Goal: Check status: Check status

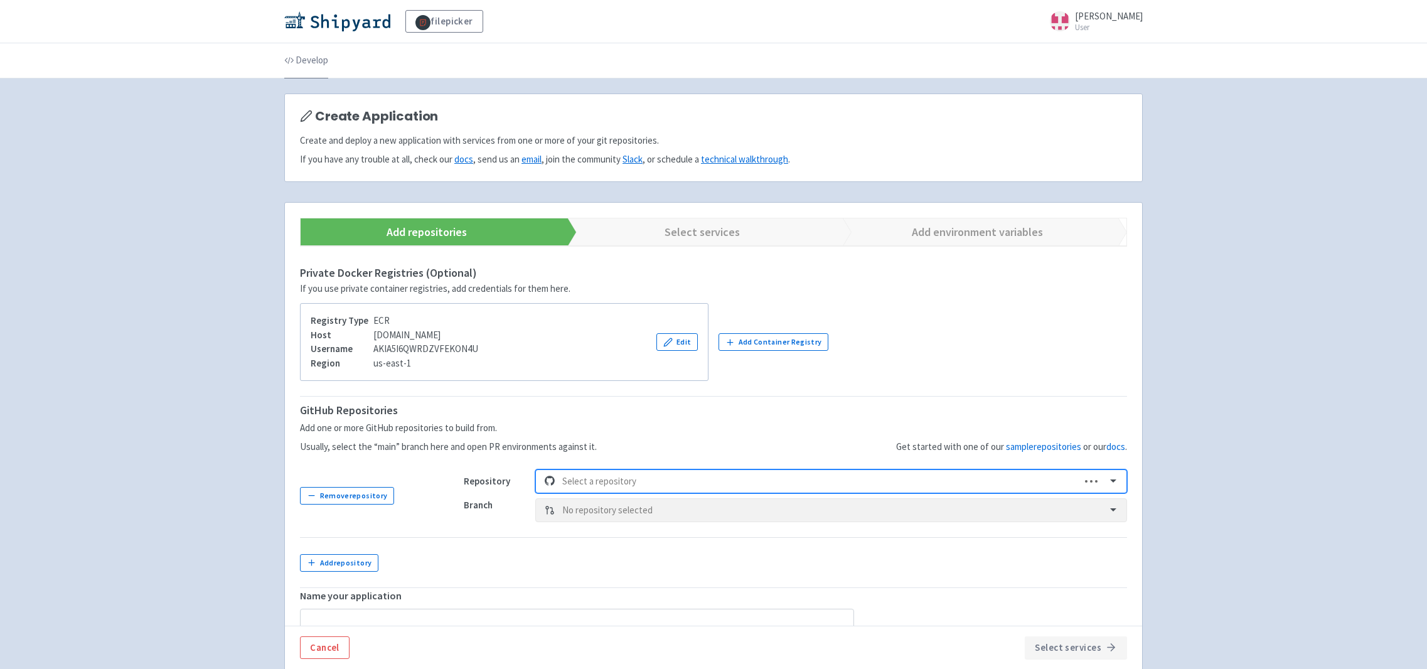
click at [316, 61] on link "Develop" at bounding box center [306, 60] width 44 height 35
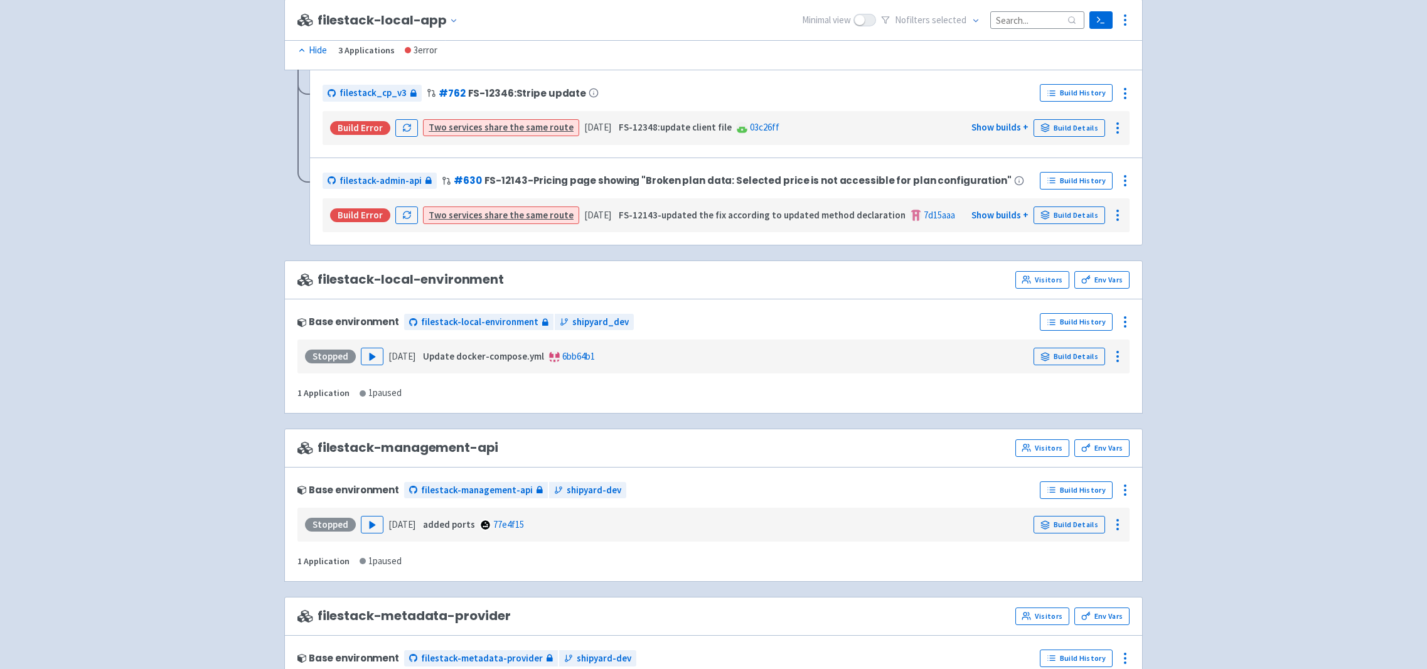
scroll to position [1055, 0]
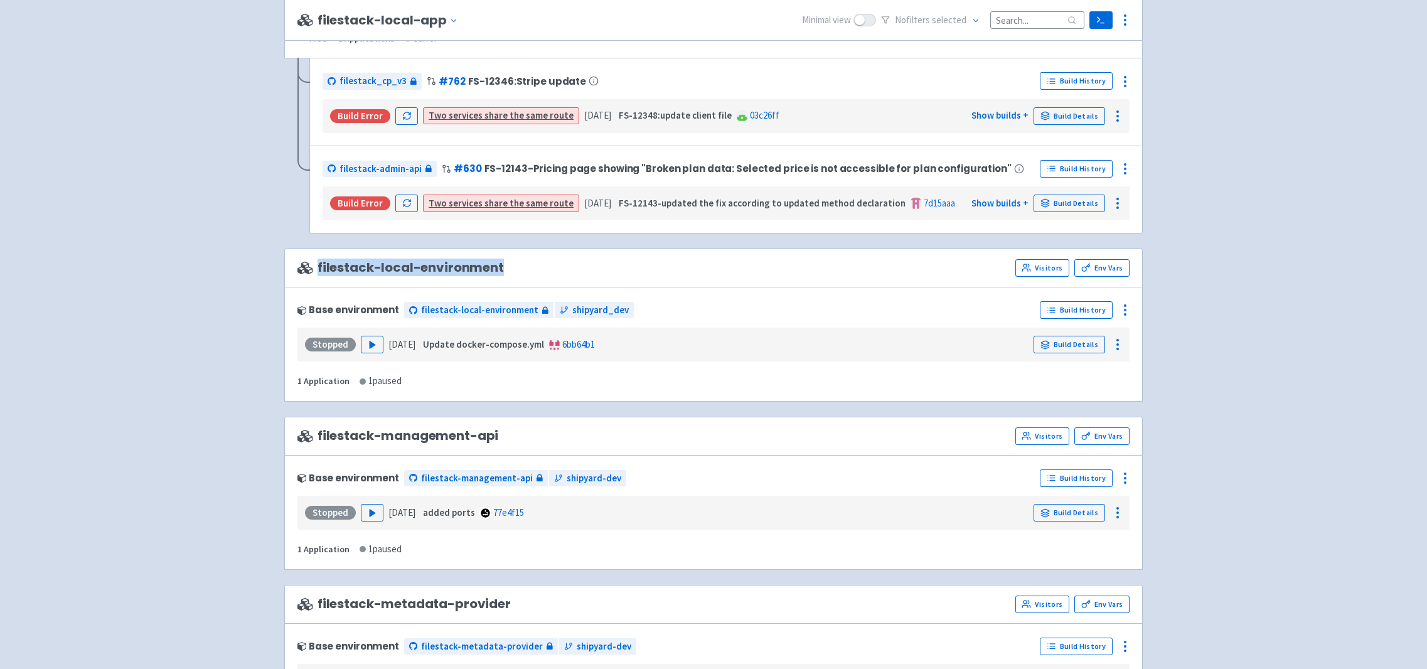
drag, startPoint x: 318, startPoint y: 267, endPoint x: 519, endPoint y: 264, distance: 201.5
click at [519, 264] on div "filestack-local-environment Visitors Env Vars" at bounding box center [713, 268] width 832 height 18
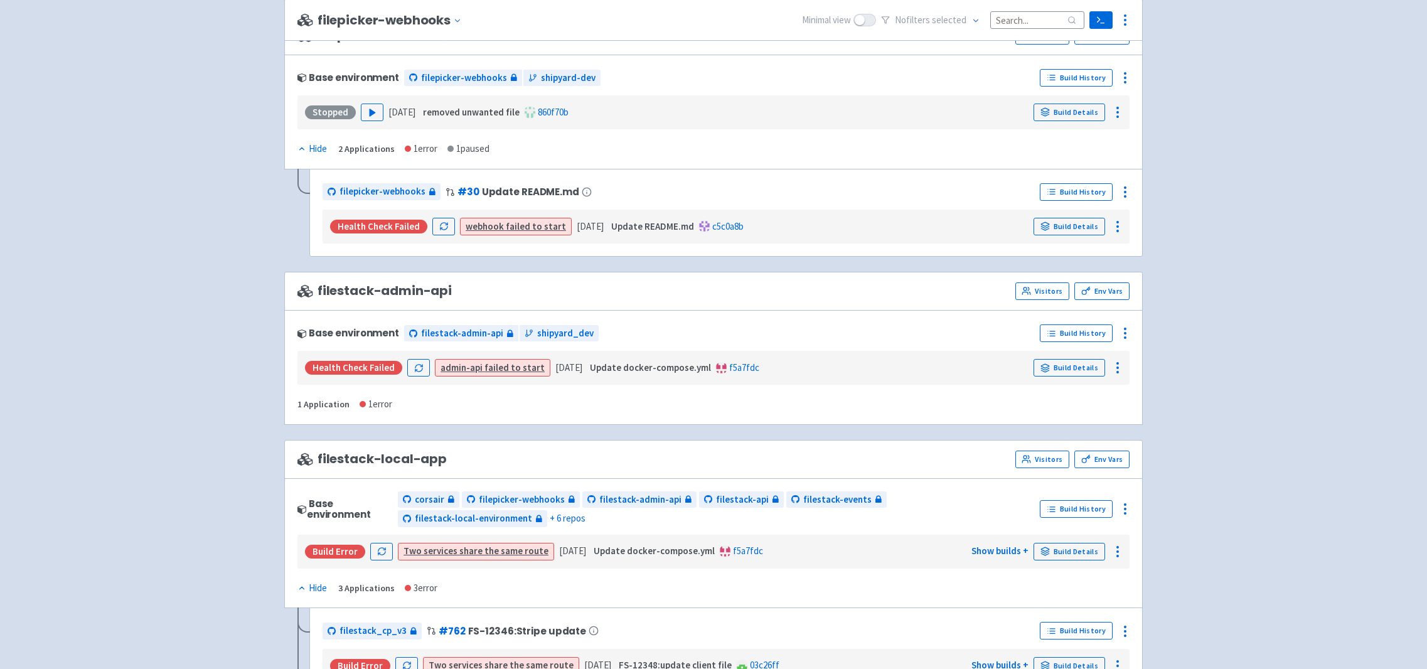
scroll to position [504, 0]
drag, startPoint x: 320, startPoint y: 297, endPoint x: 460, endPoint y: 292, distance: 140.1
click at [460, 292] on div "filestack-admin-api Visitors Env Vars" at bounding box center [713, 293] width 832 height 18
click at [479, 292] on div "filestack-admin-api Visitors Env Vars" at bounding box center [713, 293] width 832 height 18
click at [1070, 368] on link "Build Details" at bounding box center [1070, 369] width 72 height 18
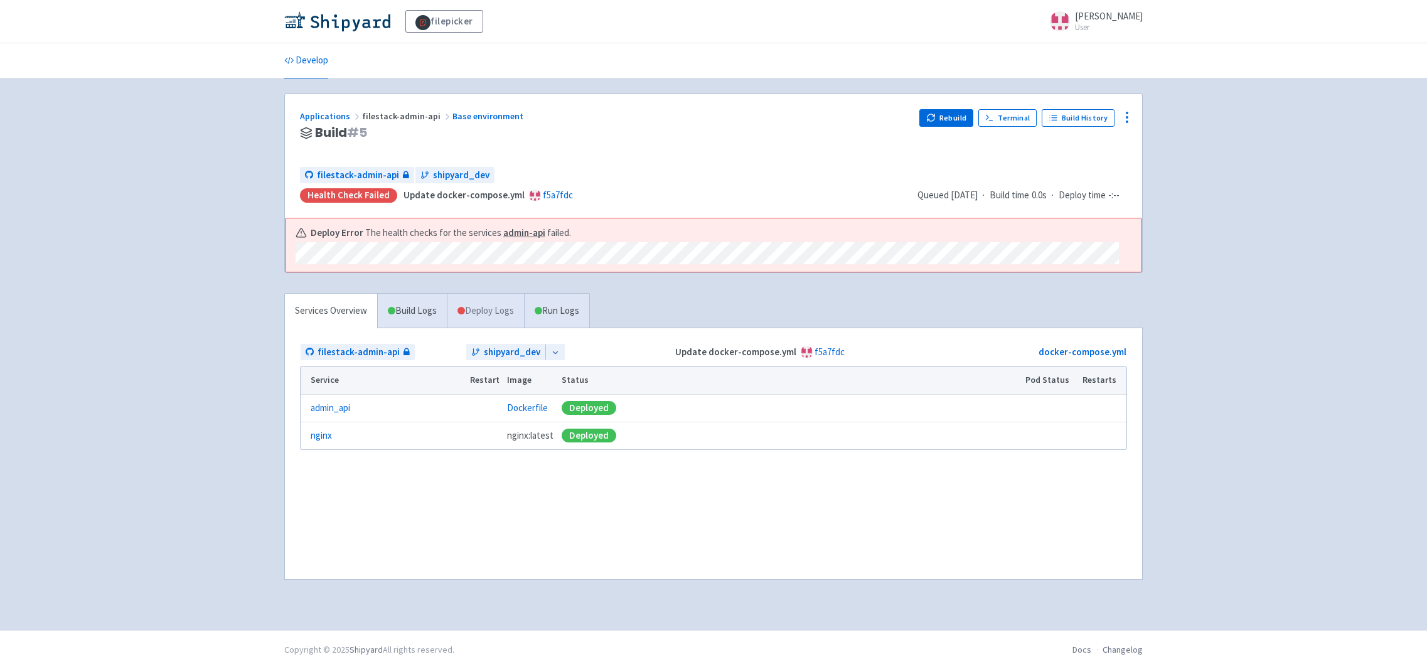
click at [490, 301] on link "Deploy Logs" at bounding box center [485, 311] width 77 height 35
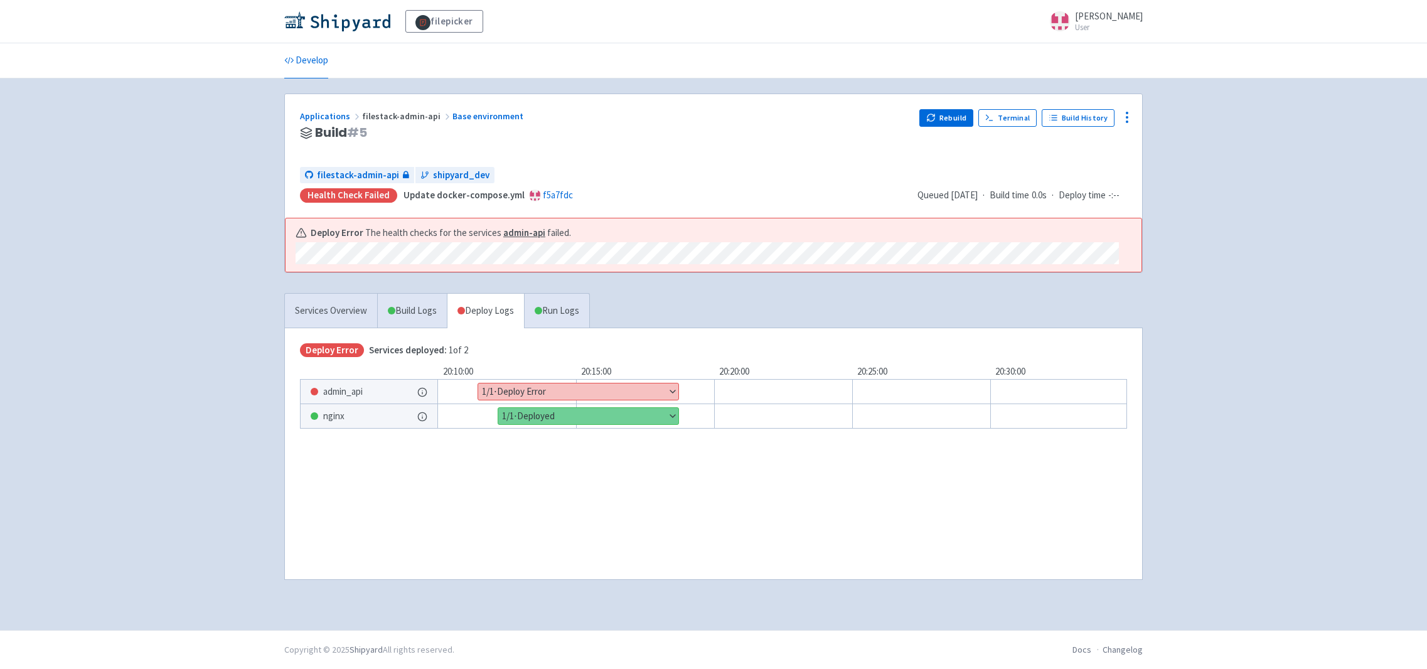
click at [523, 391] on button "Show details" at bounding box center [578, 391] width 200 height 16
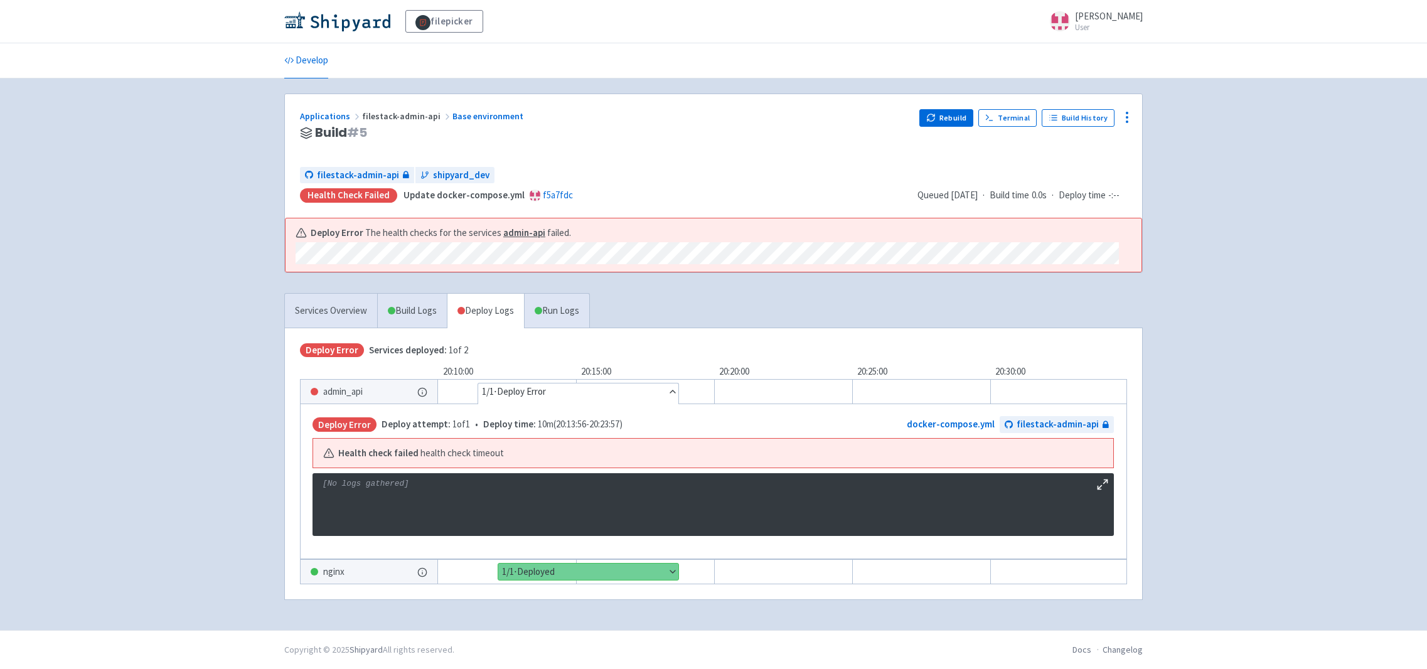
click at [572, 385] on button "Hide details" at bounding box center [578, 391] width 200 height 16
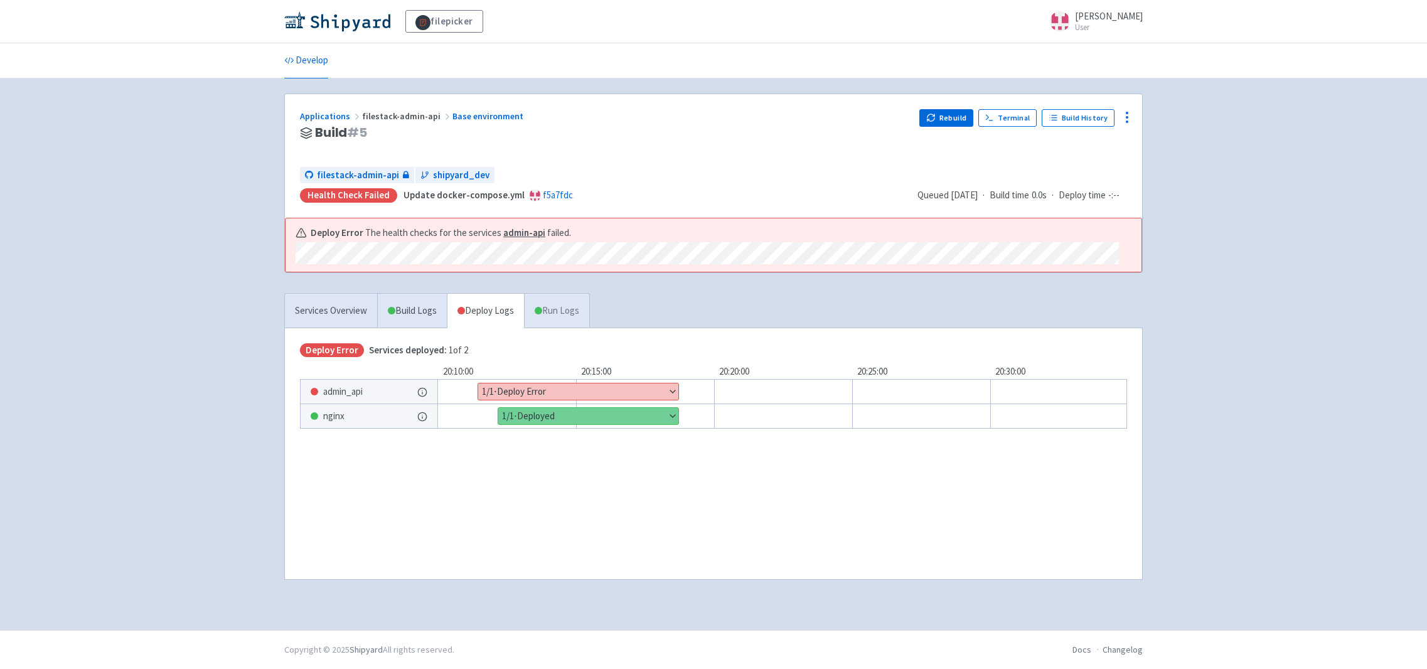
click at [556, 321] on link "Run Logs" at bounding box center [556, 311] width 65 height 35
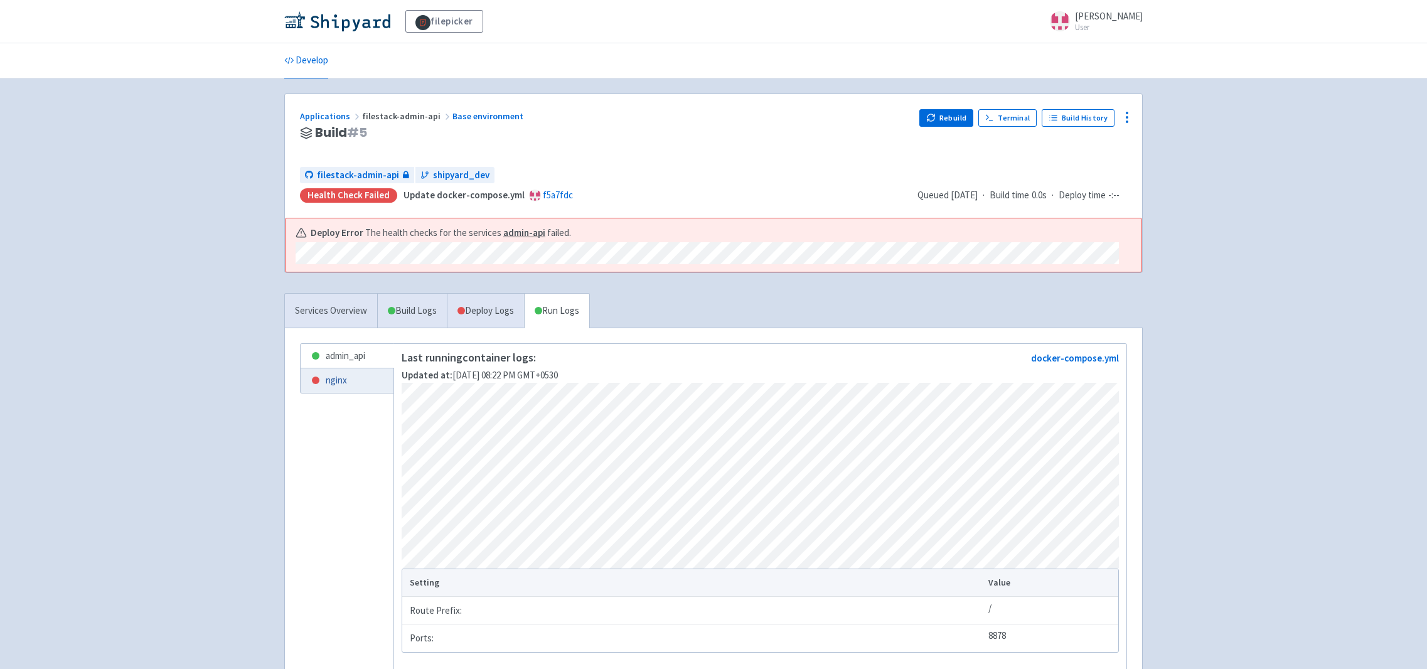
click at [360, 387] on link "nginx" at bounding box center [347, 380] width 93 height 24
